Goal: Information Seeking & Learning: Learn about a topic

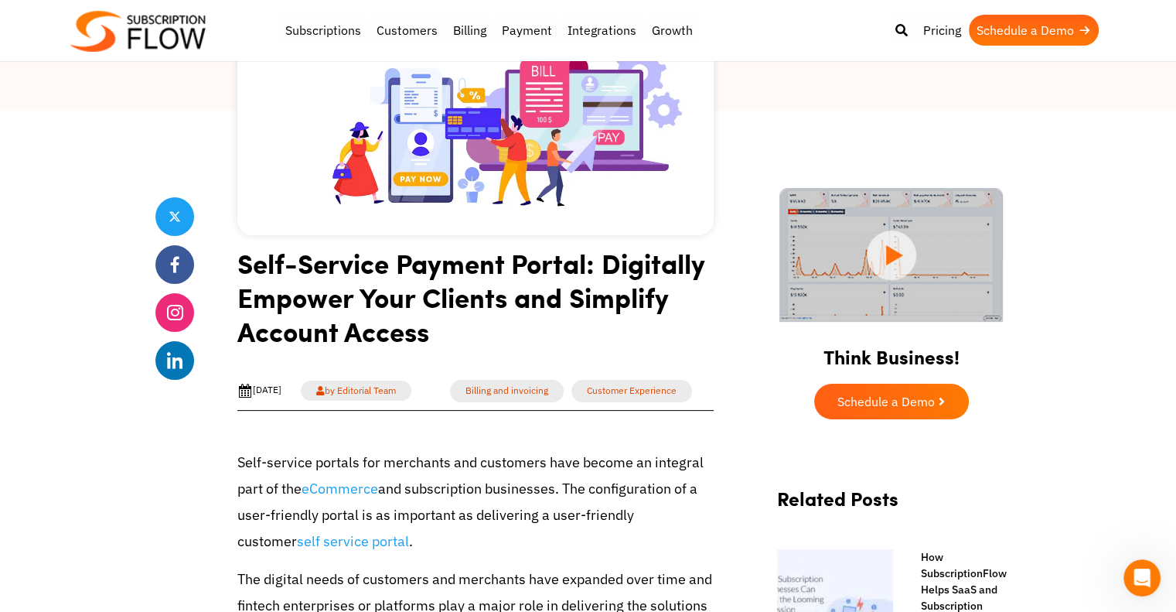
scroll to position [387, 0]
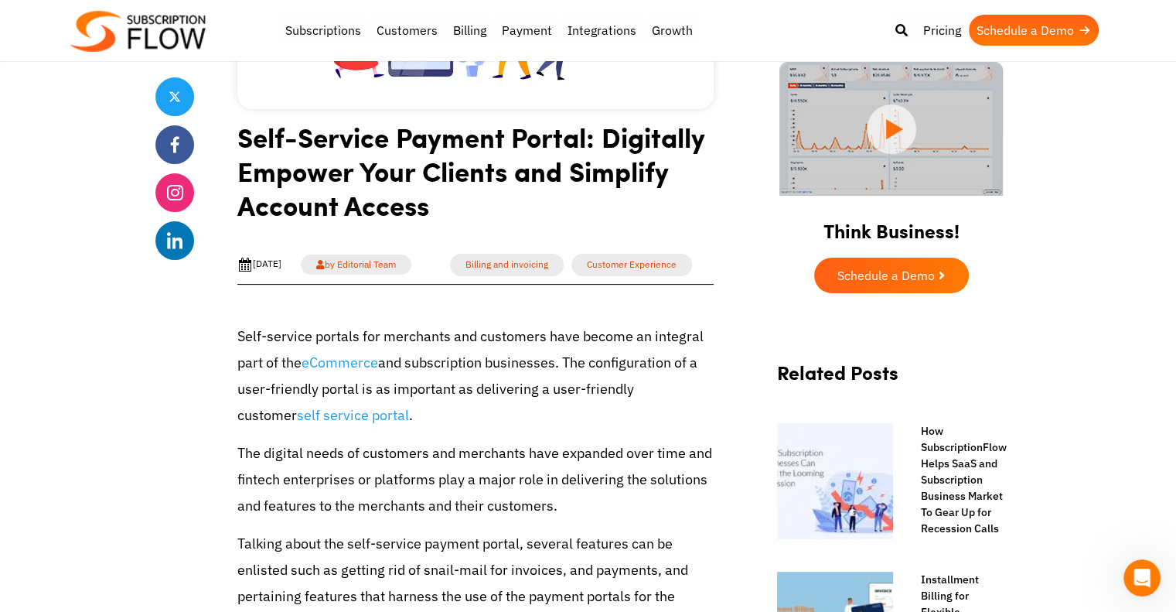
click at [668, 349] on p "Self-service portals for merchants and customers have become an integral part o…" at bounding box center [475, 376] width 476 height 106
click at [634, 370] on p "Self-service portals for merchants and customers have become an integral part o…" at bounding box center [475, 376] width 476 height 106
click at [568, 380] on p "Self-service portals for merchants and customers have become an integral part o…" at bounding box center [475, 376] width 476 height 106
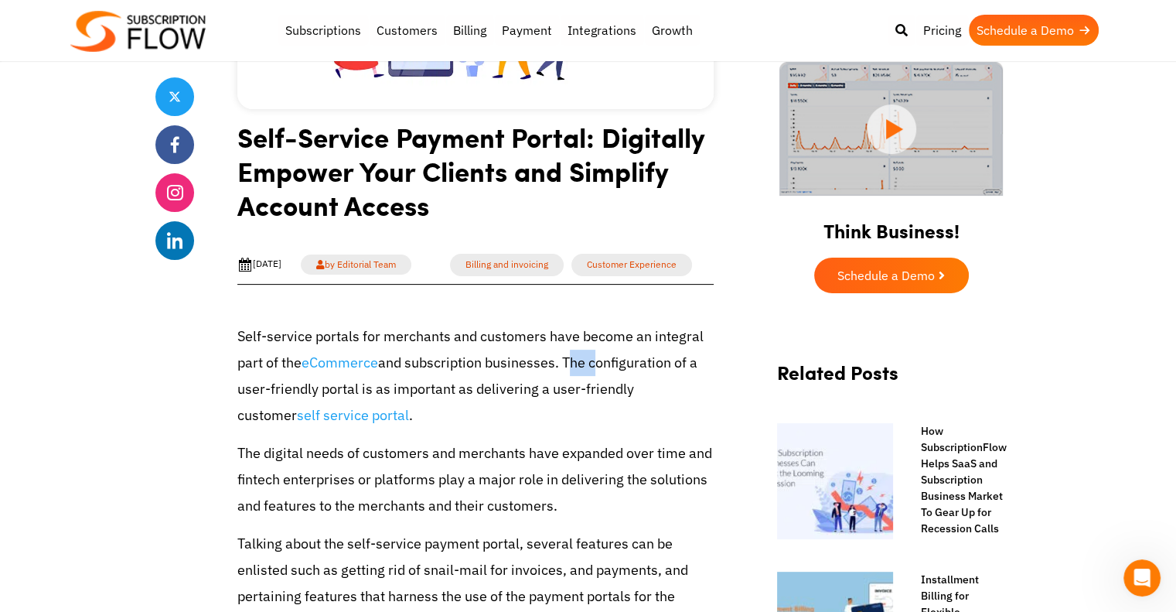
click at [568, 380] on p "Self-service portals for merchants and customers have become an integral part o…" at bounding box center [475, 376] width 476 height 106
click at [592, 407] on p "Self-service portals for merchants and customers have become an integral part o…" at bounding box center [475, 376] width 476 height 106
click at [636, 407] on p "Self-service portals for merchants and customers have become an integral part o…" at bounding box center [475, 376] width 476 height 106
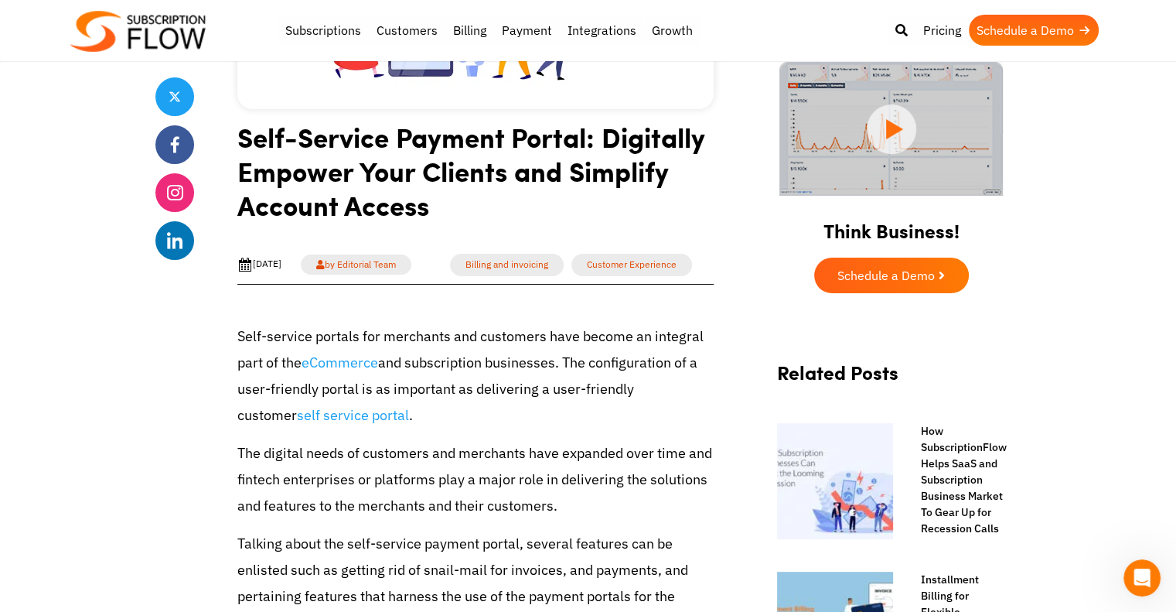
click at [590, 401] on p "Self-service portals for merchants and customers have become an integral part o…" at bounding box center [475, 376] width 476 height 106
click at [557, 399] on p "Self-service portals for merchants and customers have become an integral part o…" at bounding box center [475, 376] width 476 height 106
click at [517, 395] on p "Self-service portals for merchants and customers have become an integral part o…" at bounding box center [475, 376] width 476 height 106
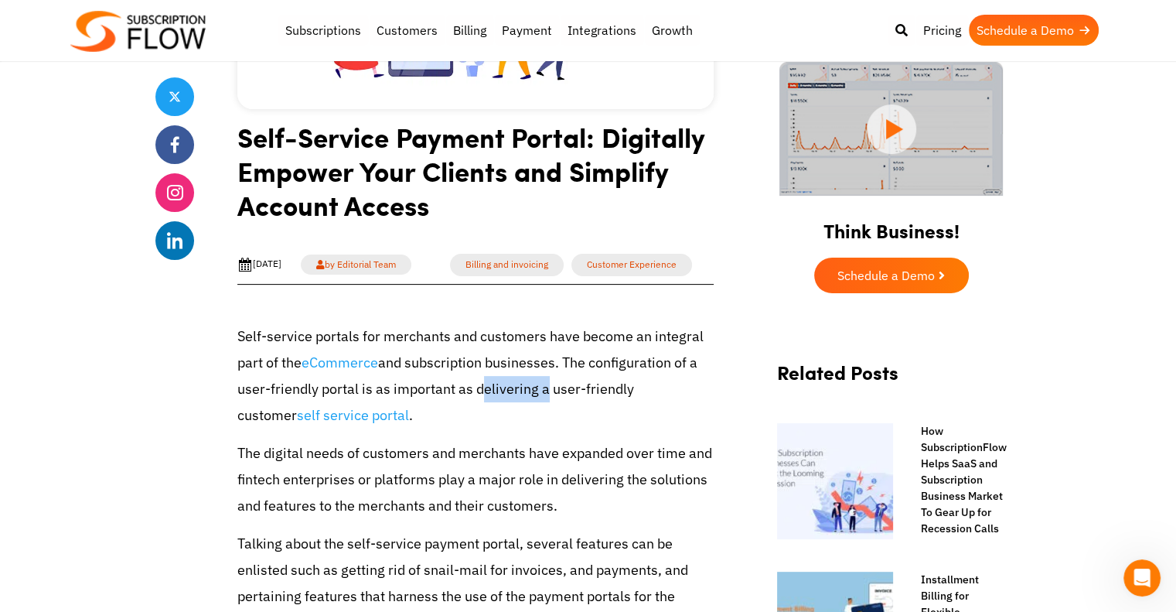
click at [517, 395] on p "Self-service portals for merchants and customers have become an integral part o…" at bounding box center [475, 376] width 476 height 106
click at [513, 377] on p "Self-service portals for merchants and customers have become an integral part o…" at bounding box center [475, 376] width 476 height 106
click at [464, 379] on p "Self-service portals for merchants and customers have become an integral part o…" at bounding box center [475, 376] width 476 height 106
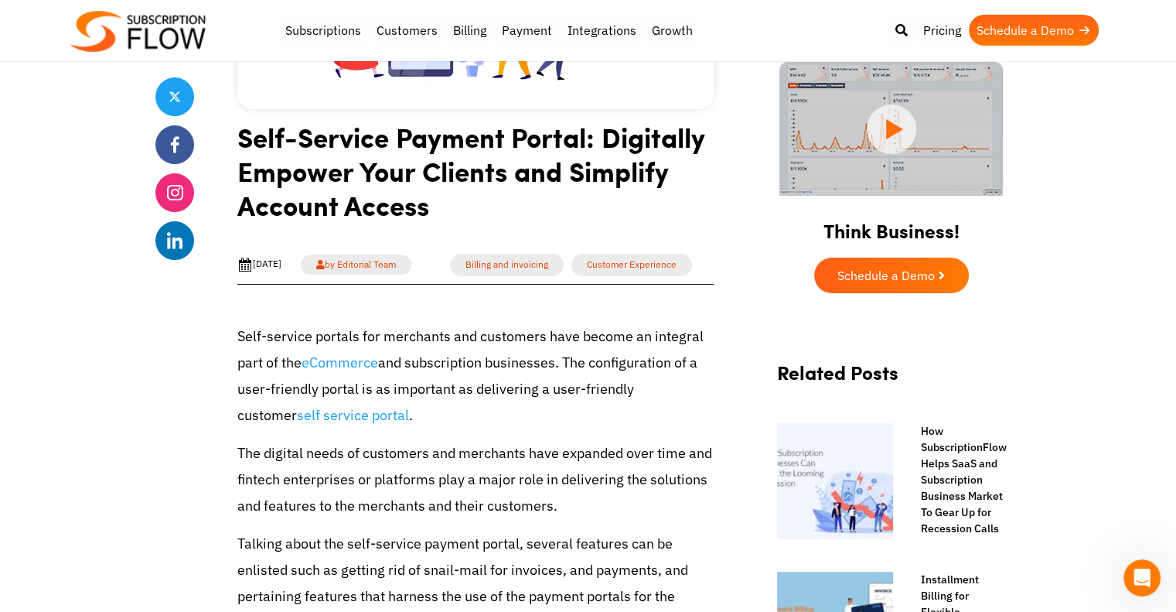
click at [439, 401] on p "Self-service portals for merchants and customers have become an integral part o…" at bounding box center [475, 376] width 476 height 106
click at [395, 379] on p "Self-service portals for merchants and customers have become an integral part o…" at bounding box center [475, 376] width 476 height 106
click at [429, 380] on p "Self-service portals for merchants and customers have become an integral part o…" at bounding box center [475, 376] width 476 height 106
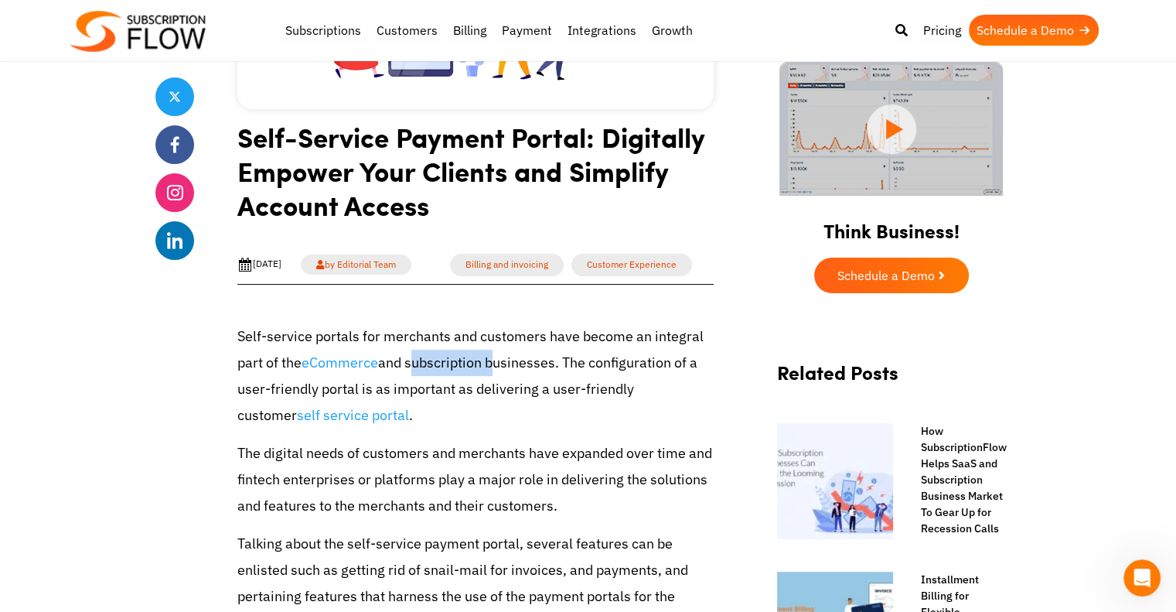
click at [429, 380] on p "Self-service portals for merchants and customers have become an integral part o…" at bounding box center [475, 376] width 476 height 106
click at [510, 352] on p "Self-service portals for merchants and customers have become an integral part o…" at bounding box center [475, 376] width 476 height 106
click at [465, 370] on p "Self-service portals for merchants and customers have become an integral part o…" at bounding box center [475, 376] width 476 height 106
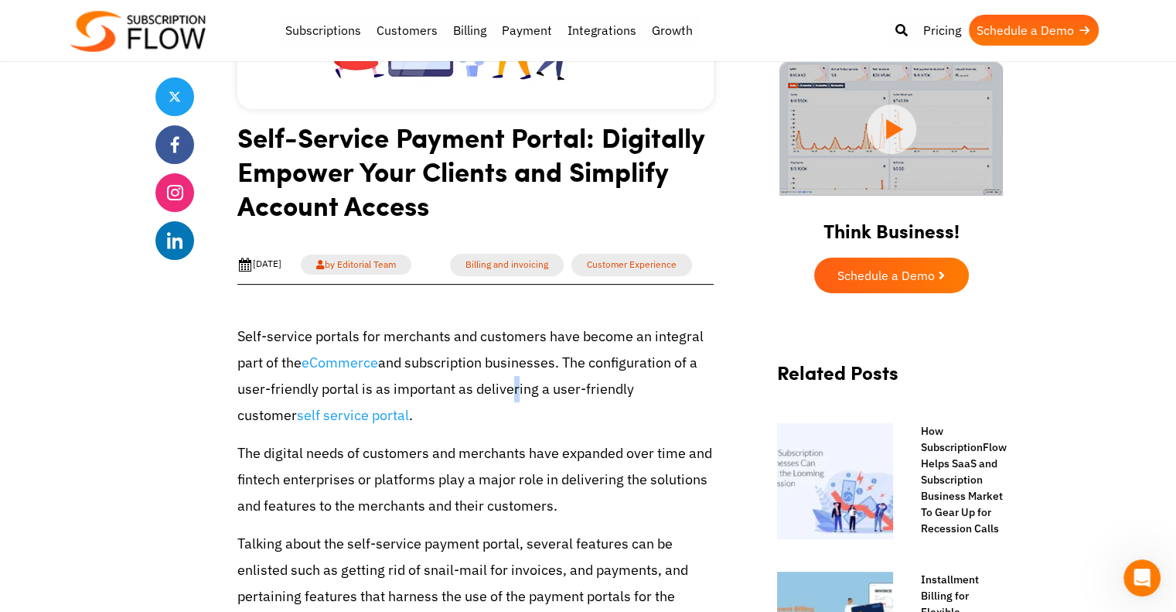
click at [503, 401] on p "Self-service portals for merchants and customers have become an integral part o…" at bounding box center [475, 376] width 476 height 106
click at [584, 380] on p "Self-service portals for merchants and customers have become an integral part o…" at bounding box center [475, 376] width 476 height 106
click at [514, 394] on p "Self-service portals for merchants and customers have become an integral part o…" at bounding box center [475, 376] width 476 height 106
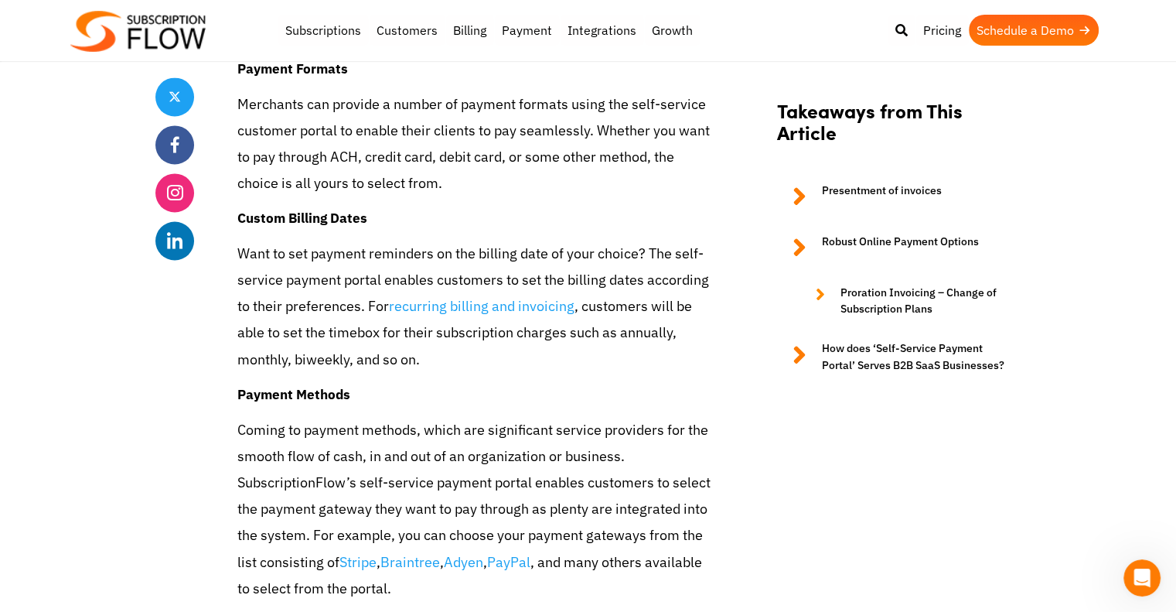
scroll to position [2706, 0]
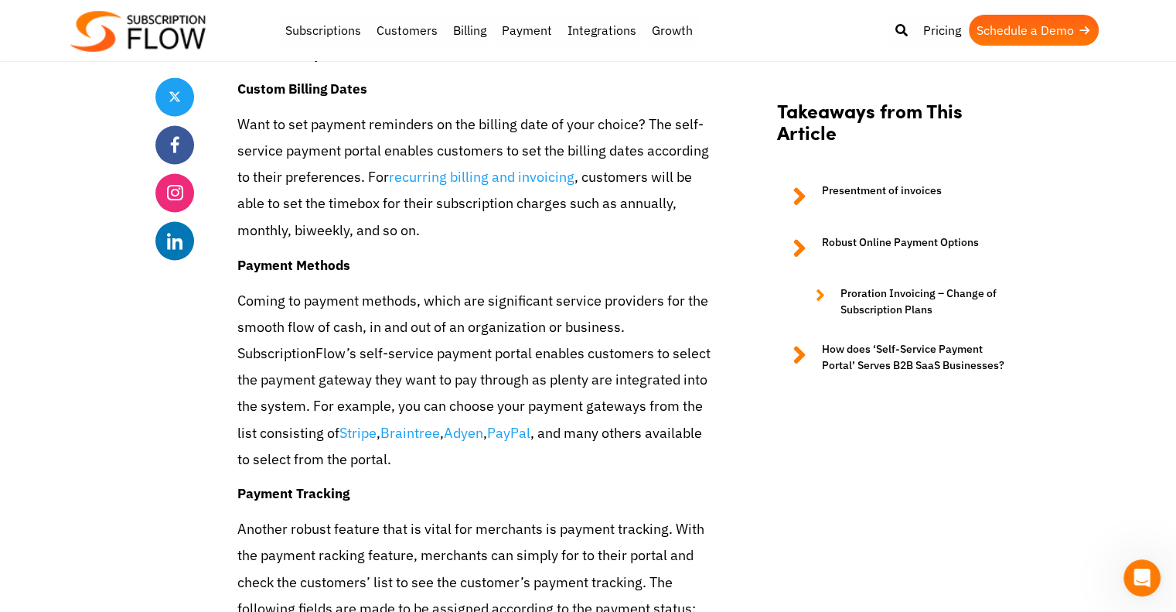
click at [332, 244] on p "Want to set payment reminders on the billing date of your choice? The self-serv…" at bounding box center [475, 177] width 476 height 132
click at [315, 302] on div "Self-service portals for merchants and customers have become an integral part o…" at bounding box center [475, 258] width 476 height 4586
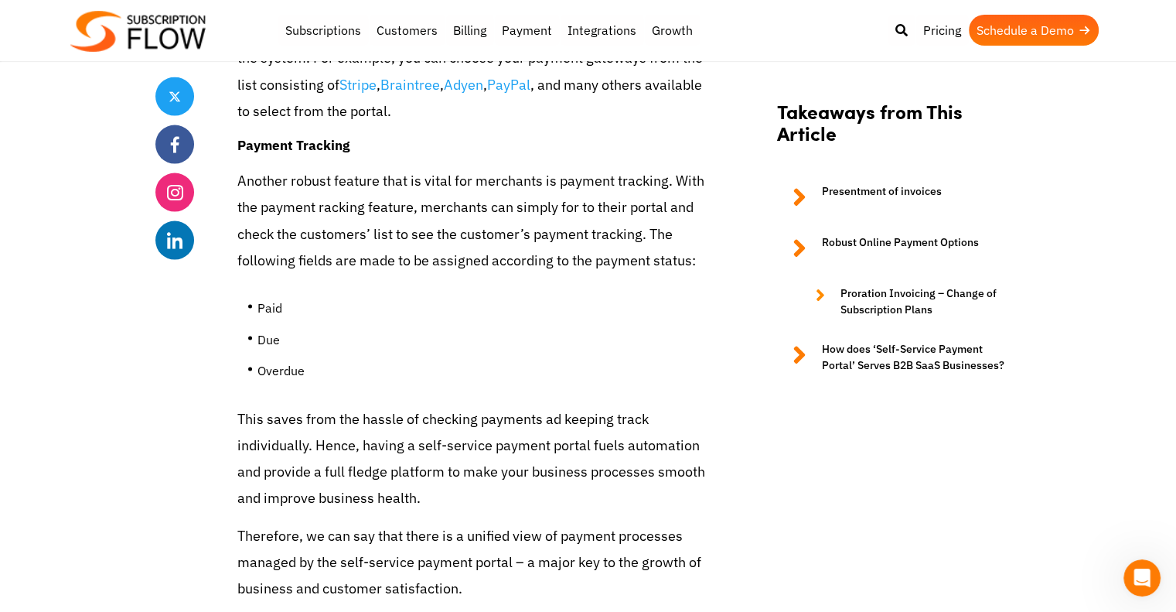
scroll to position [3093, 0]
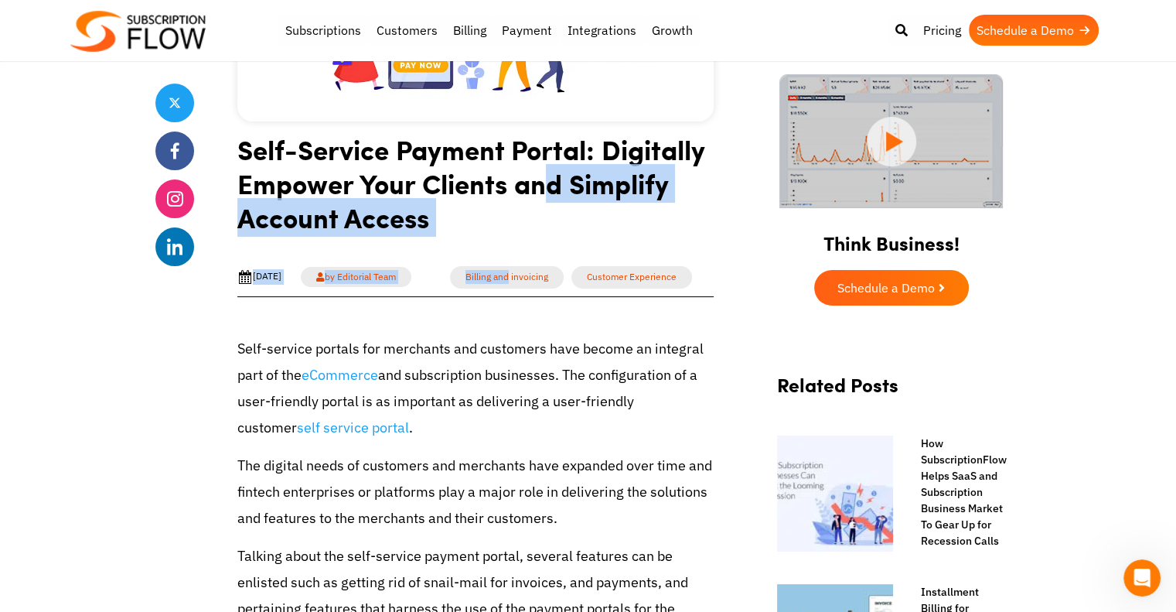
drag, startPoint x: 541, startPoint y: 169, endPoint x: 513, endPoint y: 127, distance: 50.8
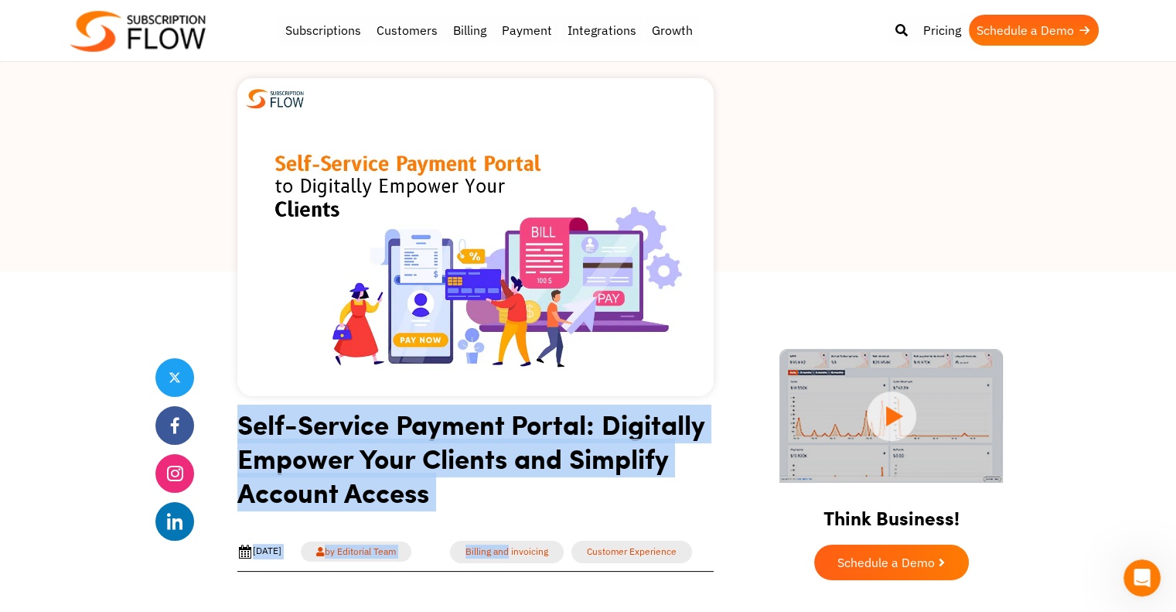
scroll to position [128, 0]
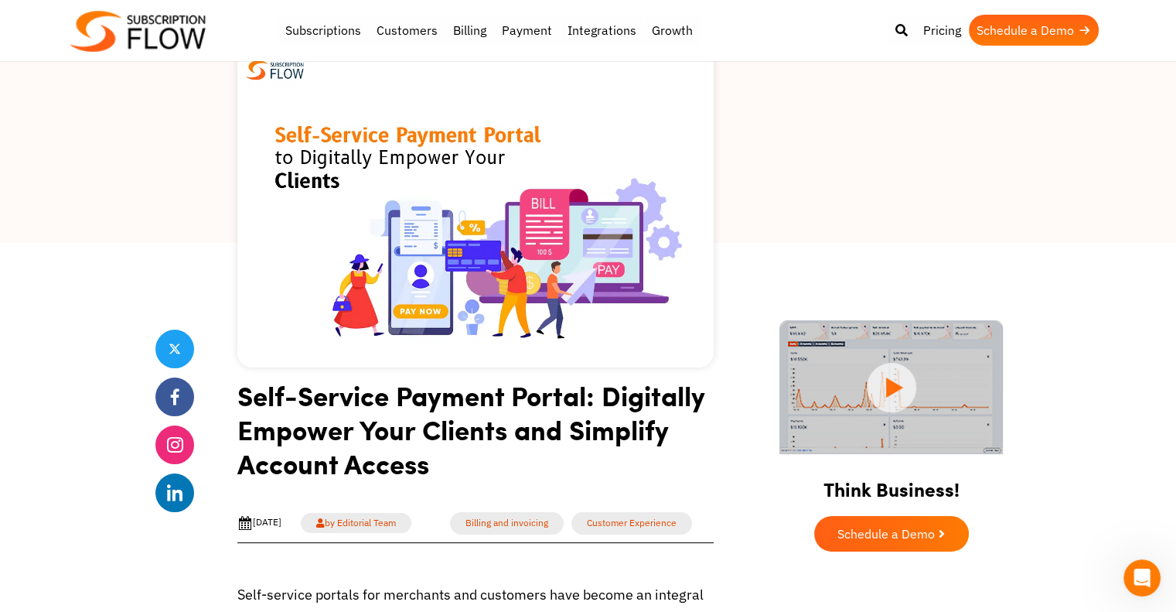
click at [195, 199] on div at bounding box center [588, 88] width 1176 height 309
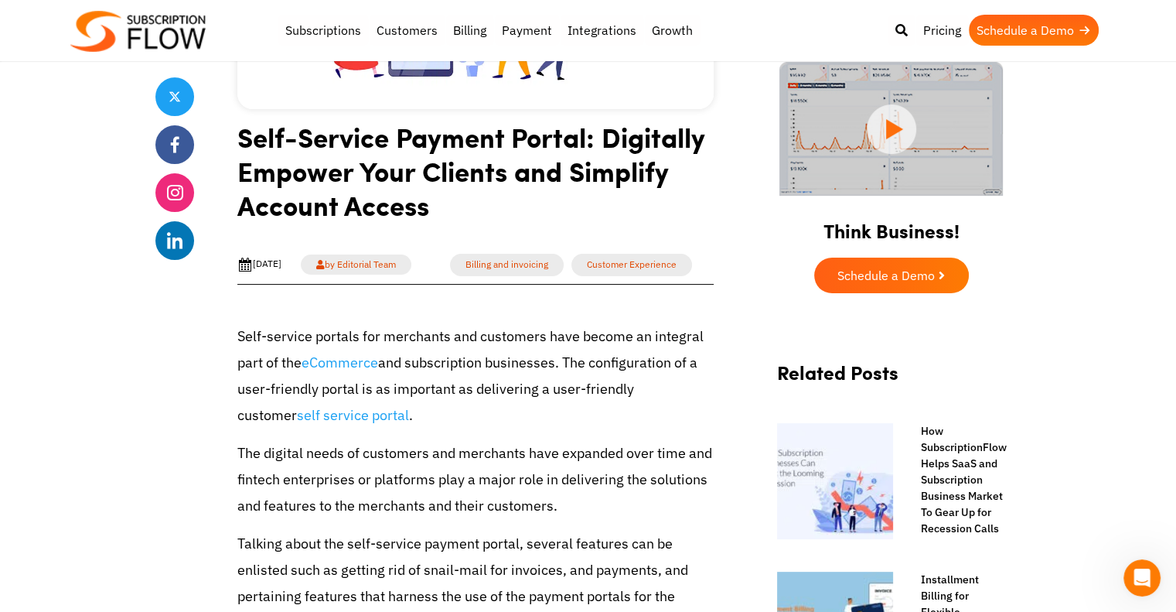
scroll to position [257, 0]
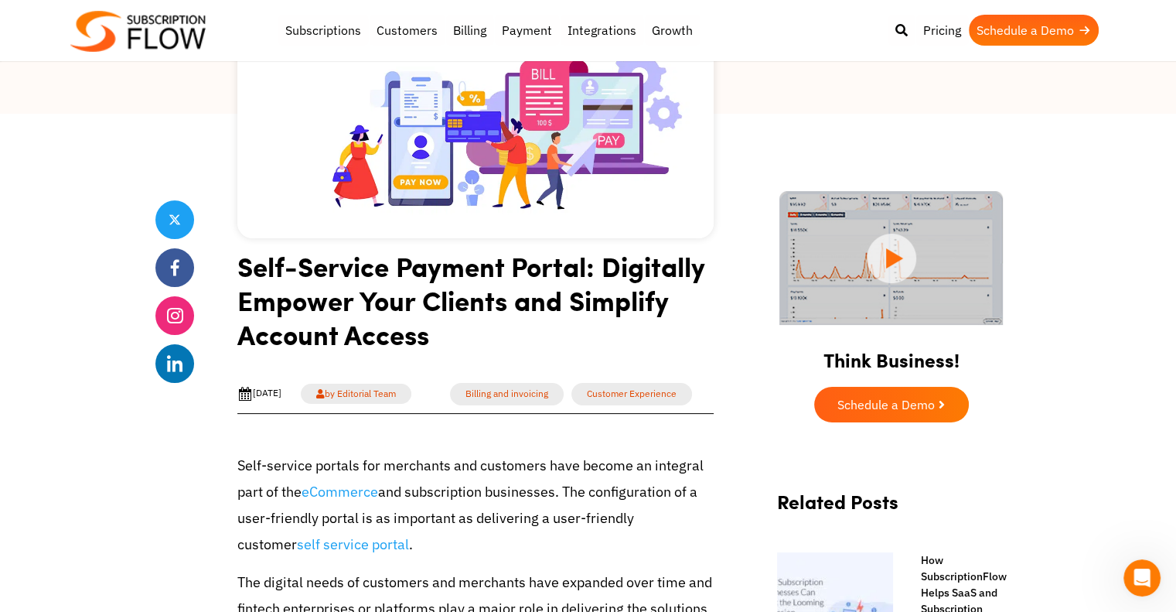
drag, startPoint x: 189, startPoint y: 130, endPoint x: 65, endPoint y: 186, distance: 135.7
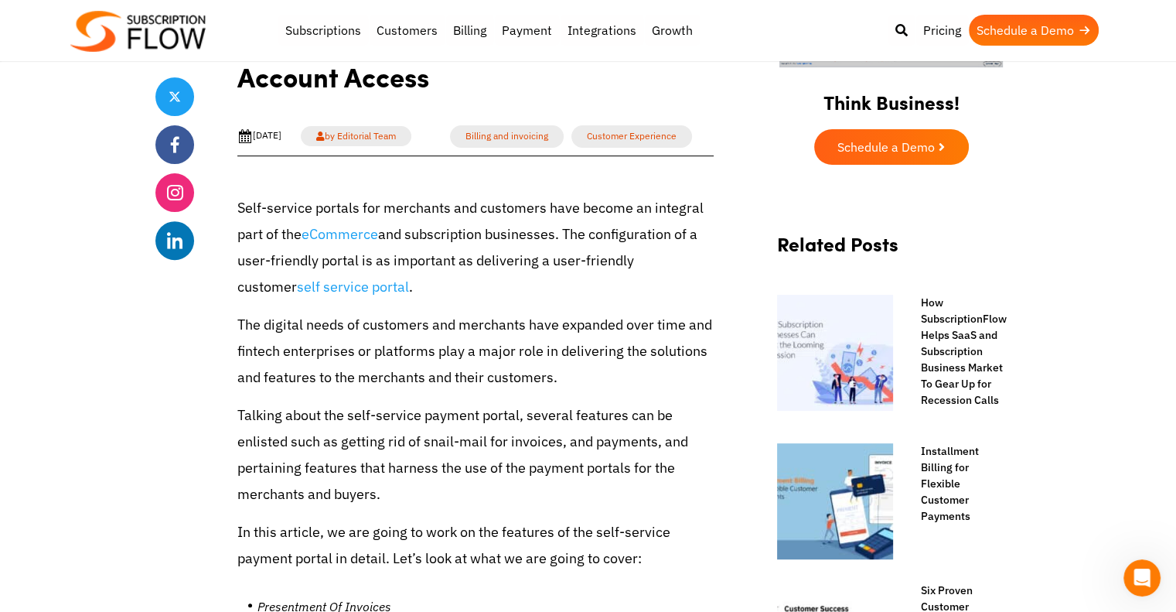
scroll to position [773, 0]
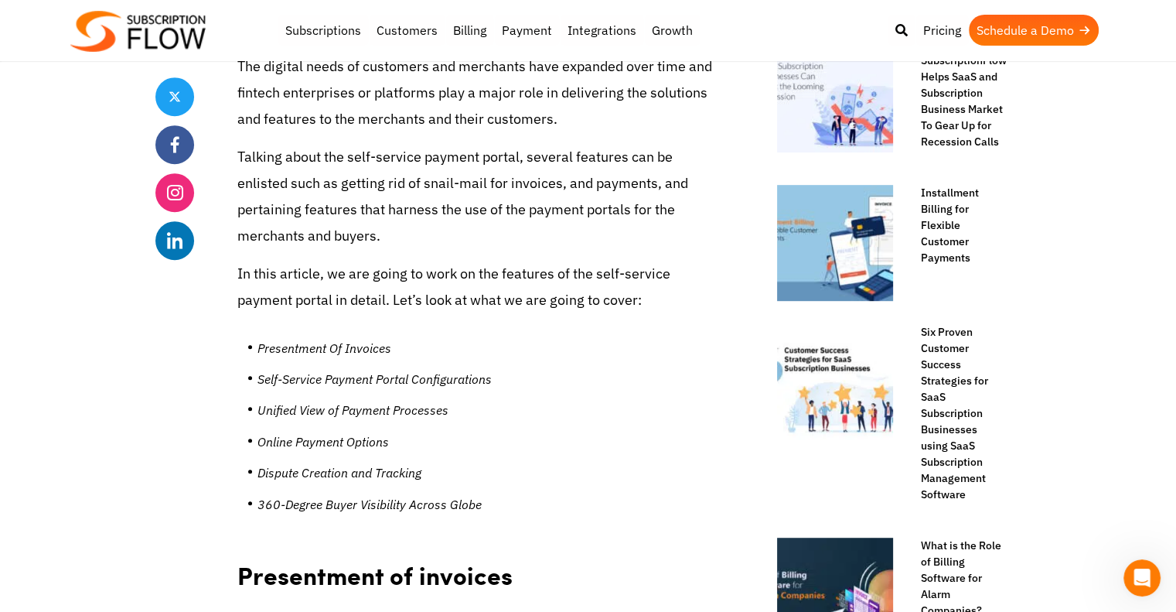
click at [299, 167] on p "Talking about the self-service payment portal, several features can be enlisted…" at bounding box center [475, 197] width 476 height 106
click at [263, 177] on p "Talking about the self-service payment portal, several features can be enlisted…" at bounding box center [475, 197] width 476 height 106
click at [356, 200] on p "Talking about the self-service payment portal, several features can be enlisted…" at bounding box center [475, 197] width 476 height 106
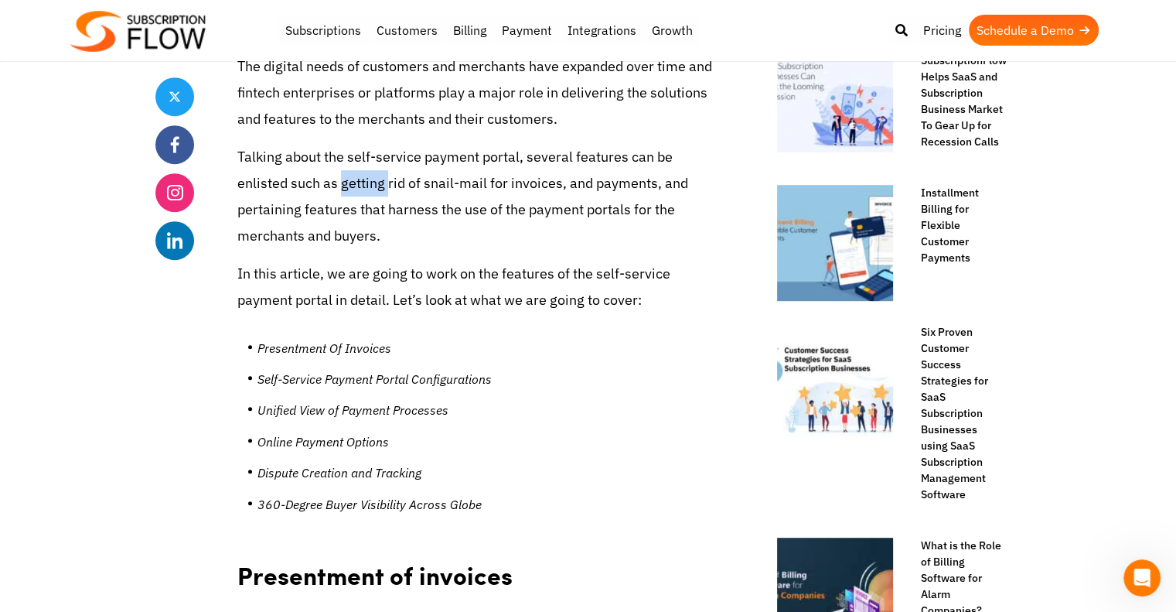
click at [356, 200] on p "Talking about the self-service payment portal, several features can be enlisted…" at bounding box center [475, 197] width 476 height 106
click at [259, 216] on p "Talking about the self-service payment portal, several features can be enlisted…" at bounding box center [475, 197] width 476 height 106
click at [263, 172] on p "Talking about the self-service payment portal, several features can be enlisted…" at bounding box center [475, 197] width 476 height 106
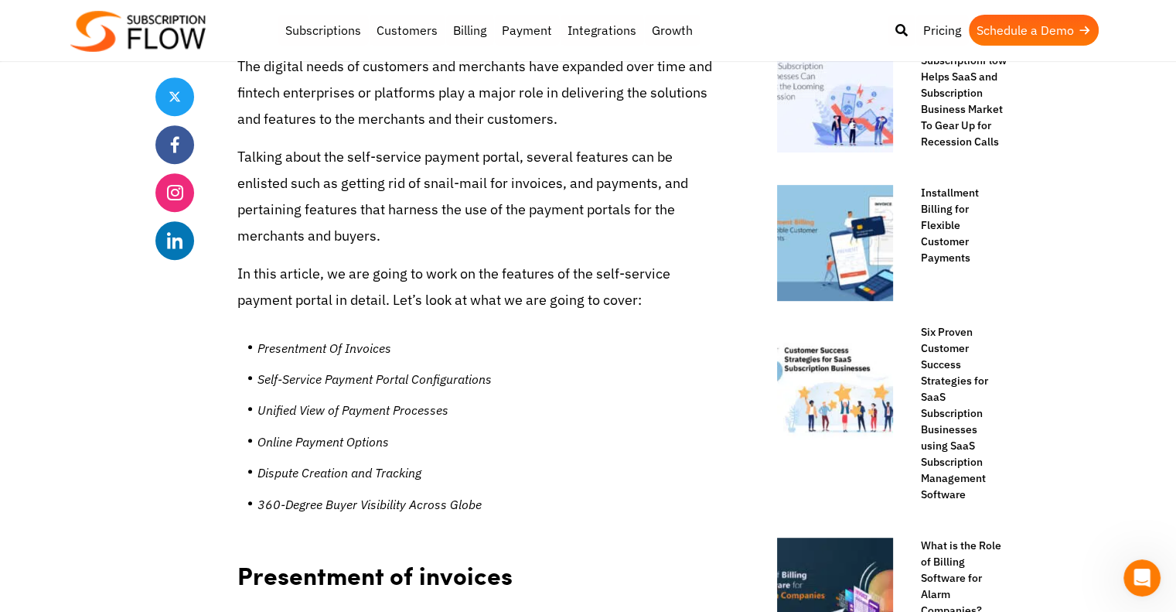
click at [349, 196] on p "Talking about the self-service payment portal, several features can be enlisted…" at bounding box center [475, 197] width 476 height 106
click at [279, 223] on p "Talking about the self-service payment portal, several features can be enlisted…" at bounding box center [475, 197] width 476 height 106
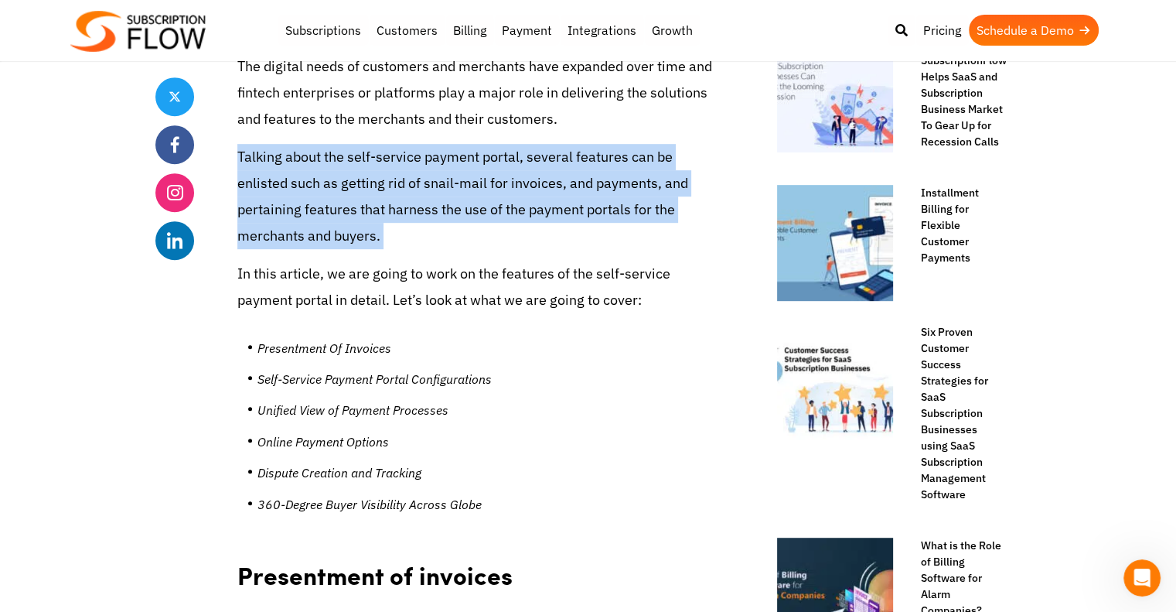
click at [279, 223] on p "Talking about the self-service payment portal, several features can be enlisted…" at bounding box center [475, 197] width 476 height 106
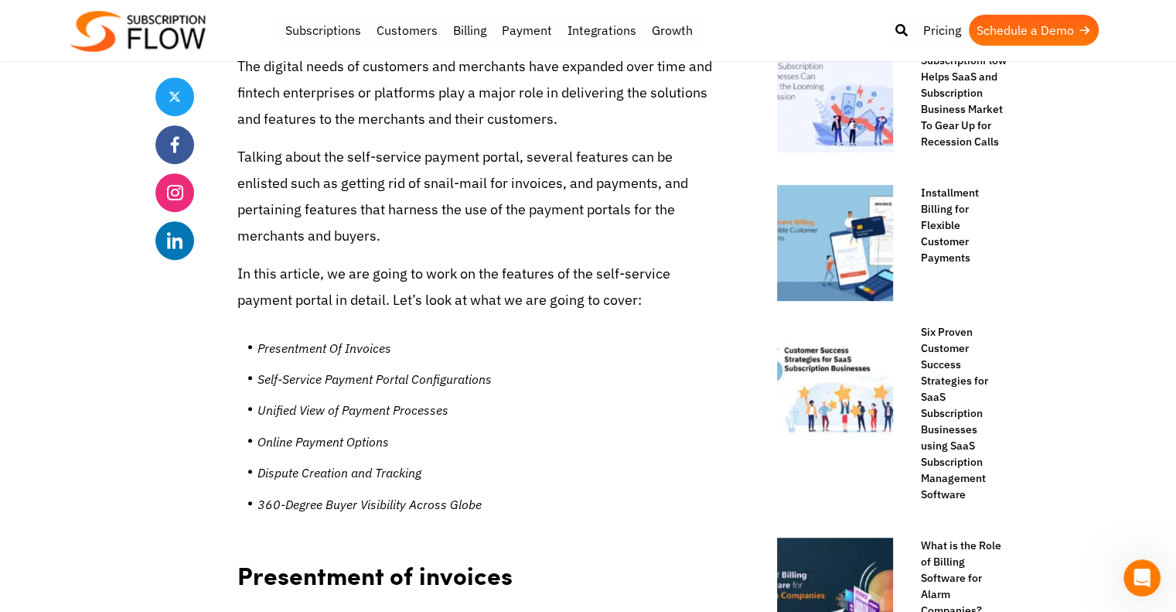
click at [289, 296] on p "In this article, we are going to work on the features of the self-service payme…" at bounding box center [475, 287] width 476 height 53
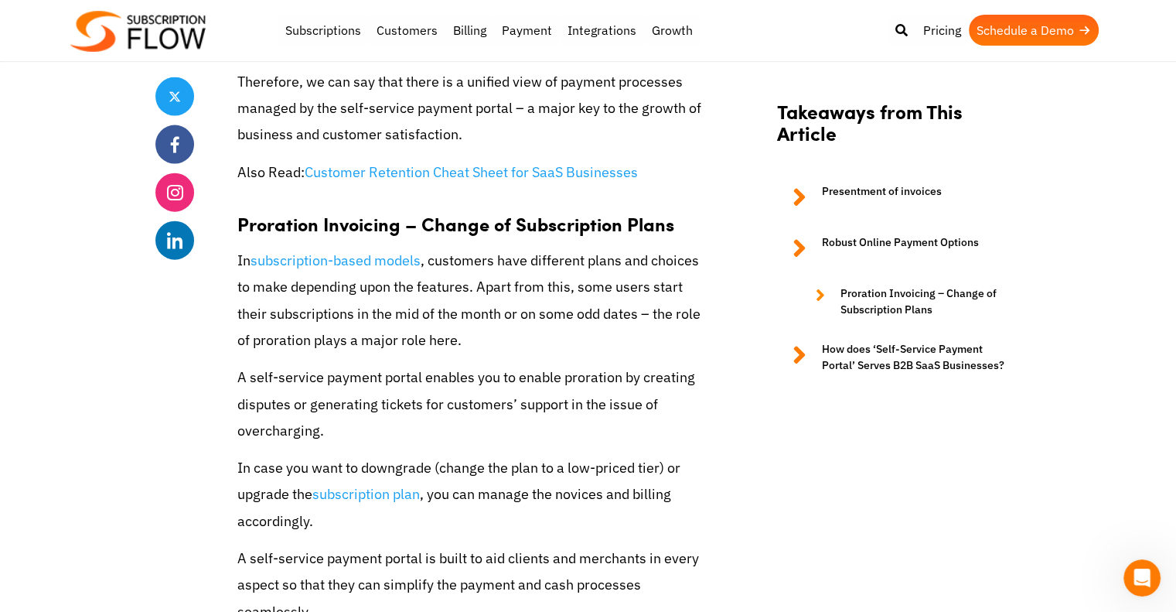
scroll to position [3480, 0]
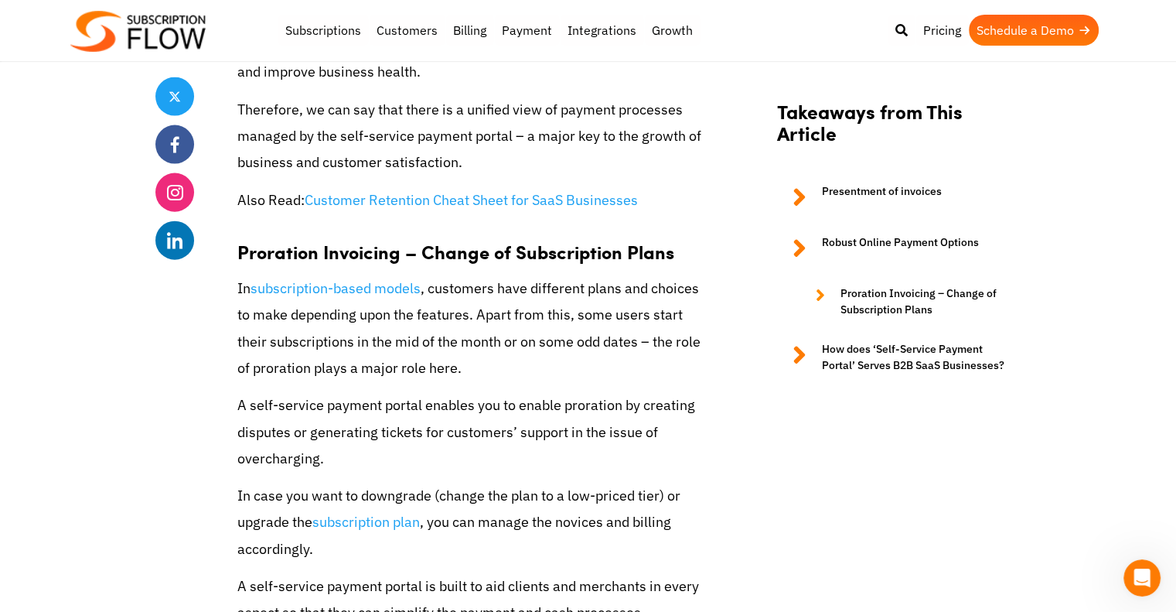
click at [547, 263] on h3 "Proration Invoicing – Change of Subscription Plans" at bounding box center [475, 243] width 476 height 39
click at [480, 312] on p "In subscription-based models , customers have different plans and choices to ma…" at bounding box center [475, 328] width 476 height 106
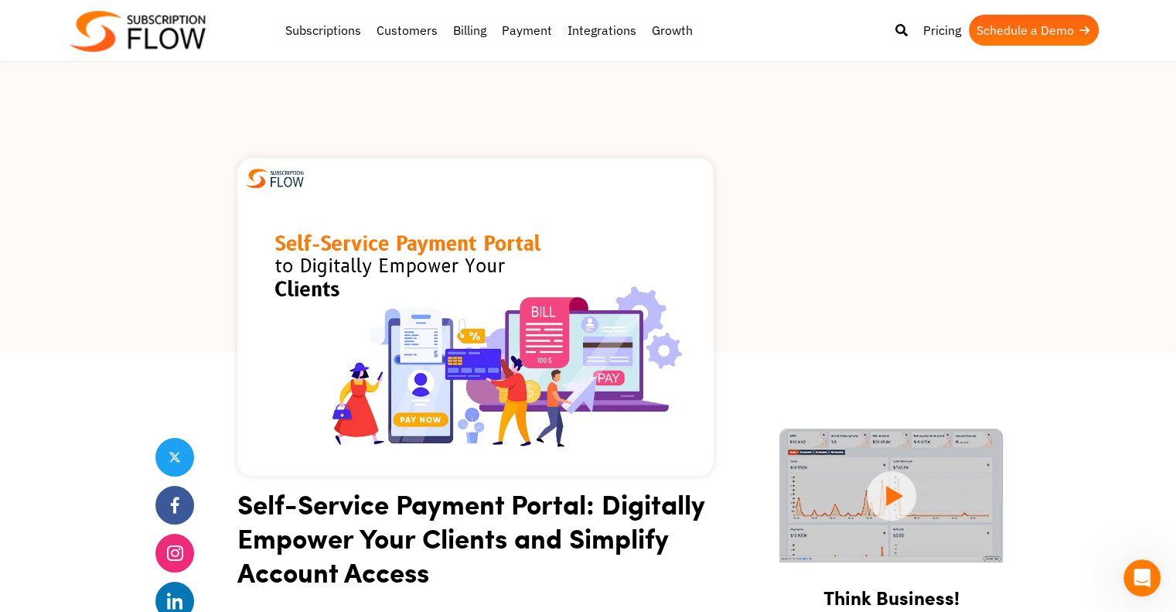
scroll to position [0, 0]
